Goal: Task Accomplishment & Management: Manage account settings

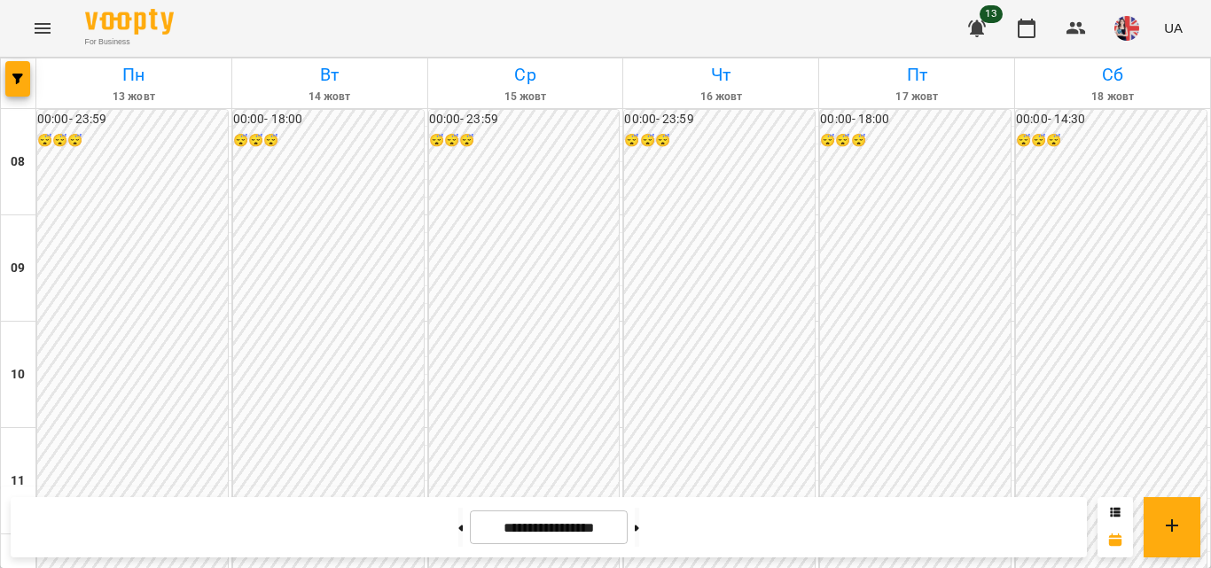
scroll to position [1004, 0]
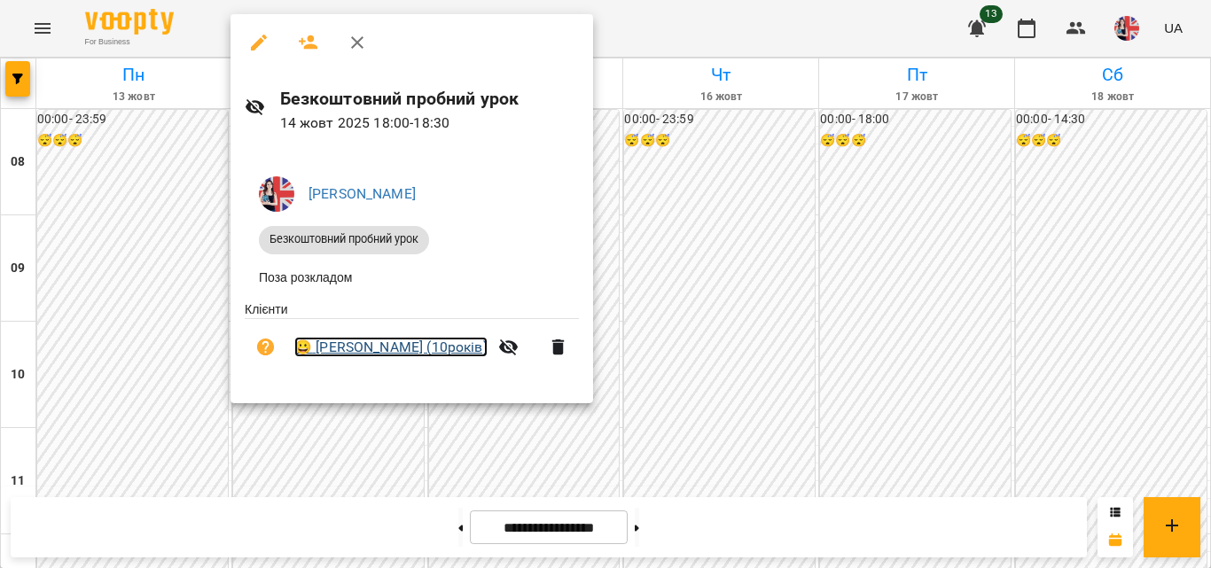
click at [397, 354] on link "😀 [PERSON_NAME] (10років)" at bounding box center [390, 347] width 193 height 21
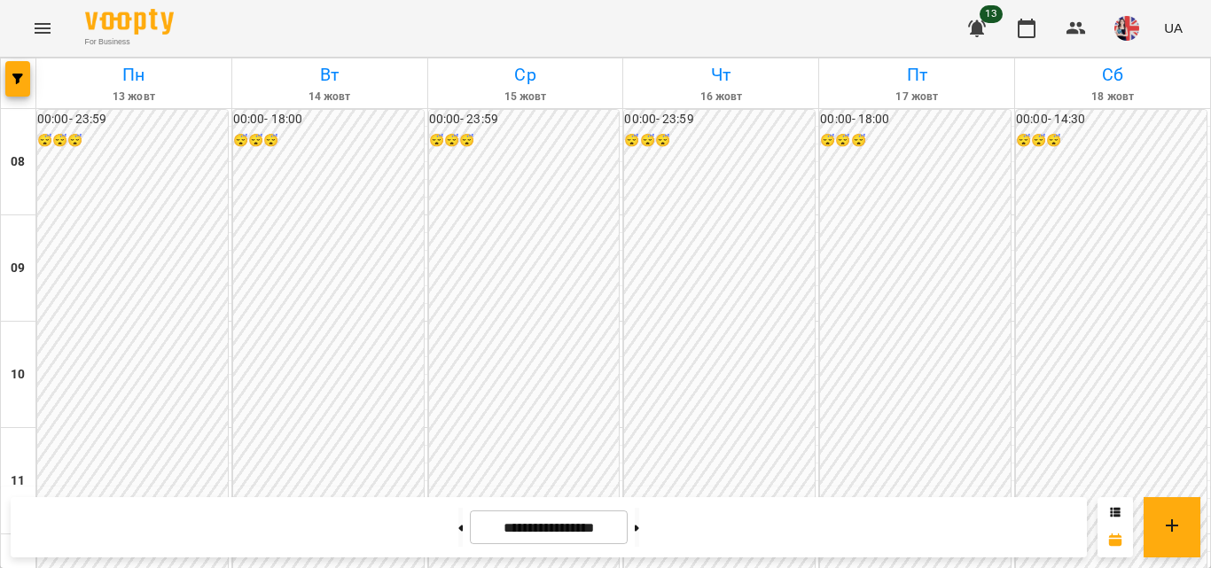
scroll to position [1004, 0]
drag, startPoint x: 1211, startPoint y: 524, endPoint x: 1211, endPoint y: 496, distance: 28.4
click at [1211, 496] on div "**********" at bounding box center [605, 528] width 1211 height 82
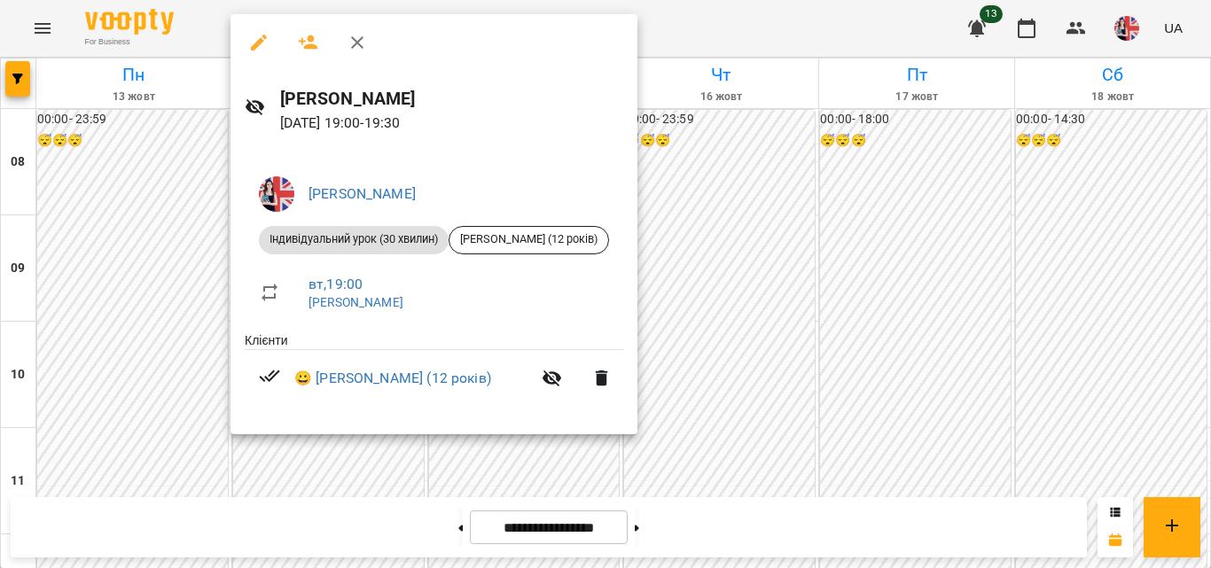
click at [531, 320] on li "вт , 19:00 [PERSON_NAME]" at bounding box center [434, 293] width 379 height 63
click at [701, 257] on div at bounding box center [605, 284] width 1211 height 568
